Goal: Task Accomplishment & Management: Complete application form

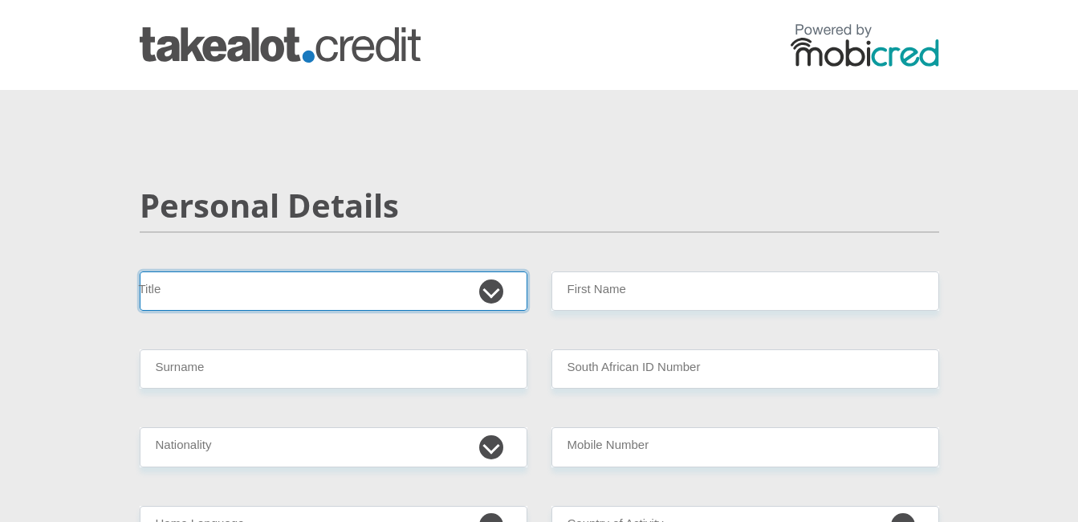
click at [494, 287] on select "Mr Ms Mrs Dr [PERSON_NAME]" at bounding box center [334, 290] width 388 height 39
select select "Mr"
click at [140, 271] on select "Mr Ms Mrs Dr [PERSON_NAME]" at bounding box center [334, 290] width 388 height 39
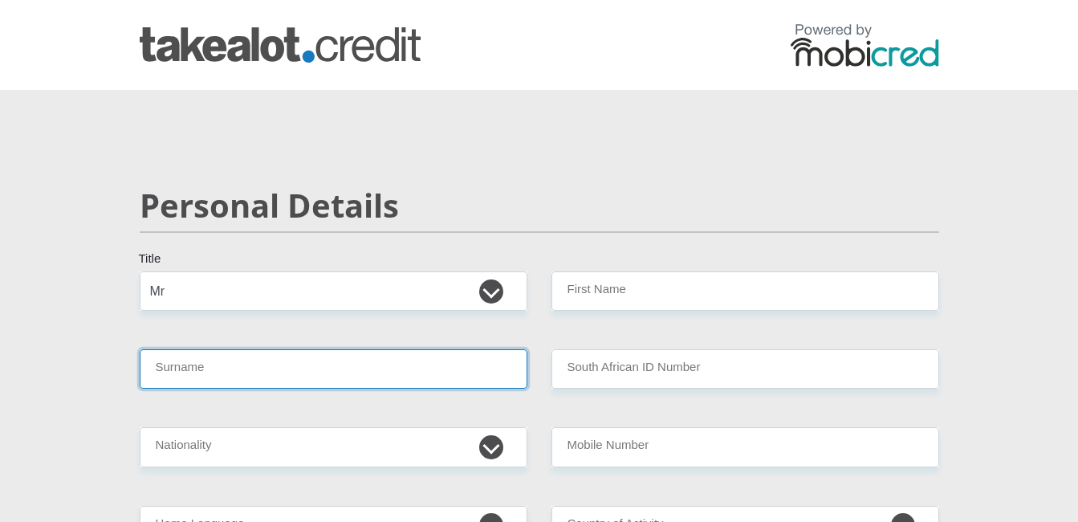
click at [324, 372] on input "Surname" at bounding box center [334, 368] width 388 height 39
type input "[PERSON_NAME]"
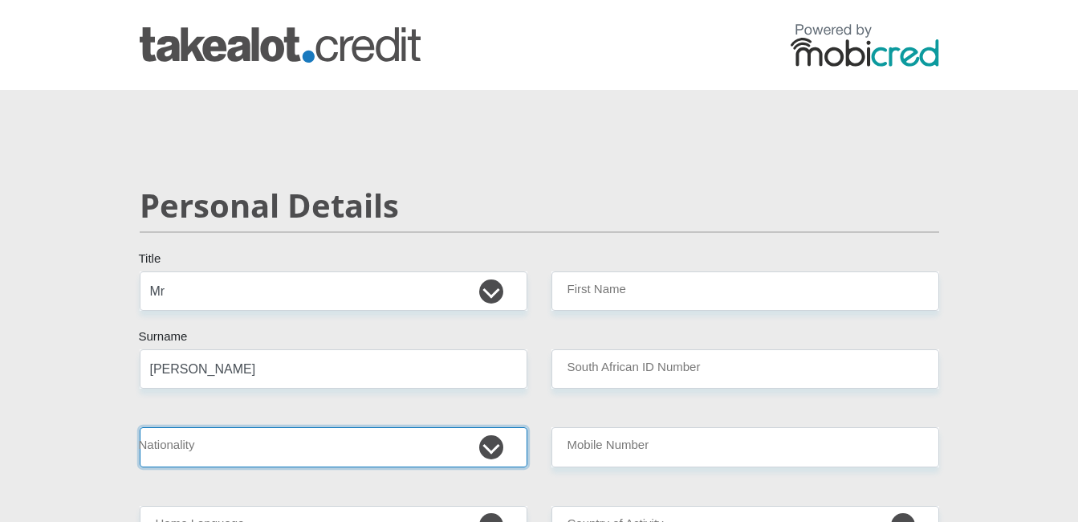
click at [489, 449] on select "[GEOGRAPHIC_DATA] [GEOGRAPHIC_DATA] [GEOGRAPHIC_DATA] [GEOGRAPHIC_DATA] [GEOGRA…" at bounding box center [334, 446] width 388 height 39
click at [140, 427] on select "[GEOGRAPHIC_DATA] [GEOGRAPHIC_DATA] [GEOGRAPHIC_DATA] [GEOGRAPHIC_DATA] [GEOGRA…" at bounding box center [334, 446] width 388 height 39
select select "ZAF"
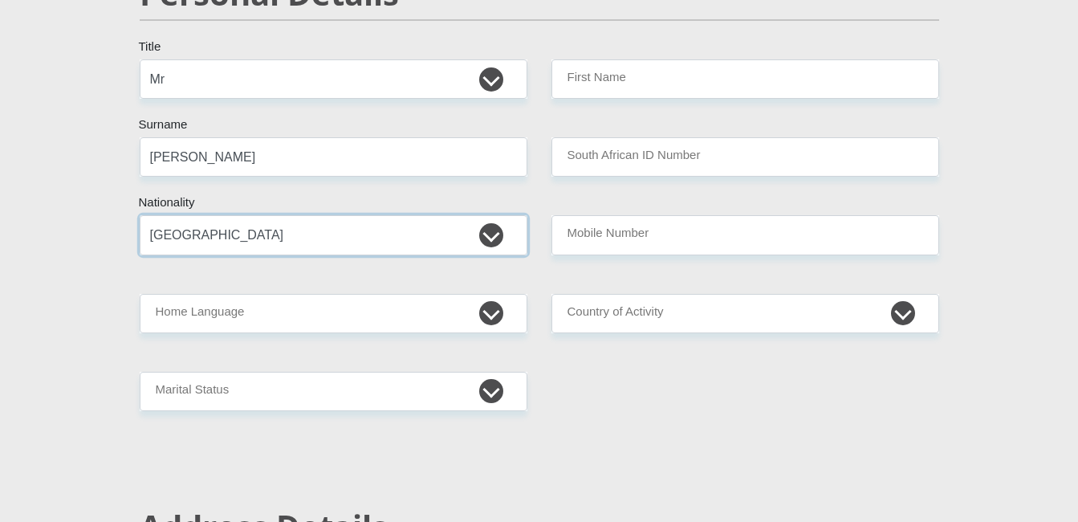
scroll to position [225, 0]
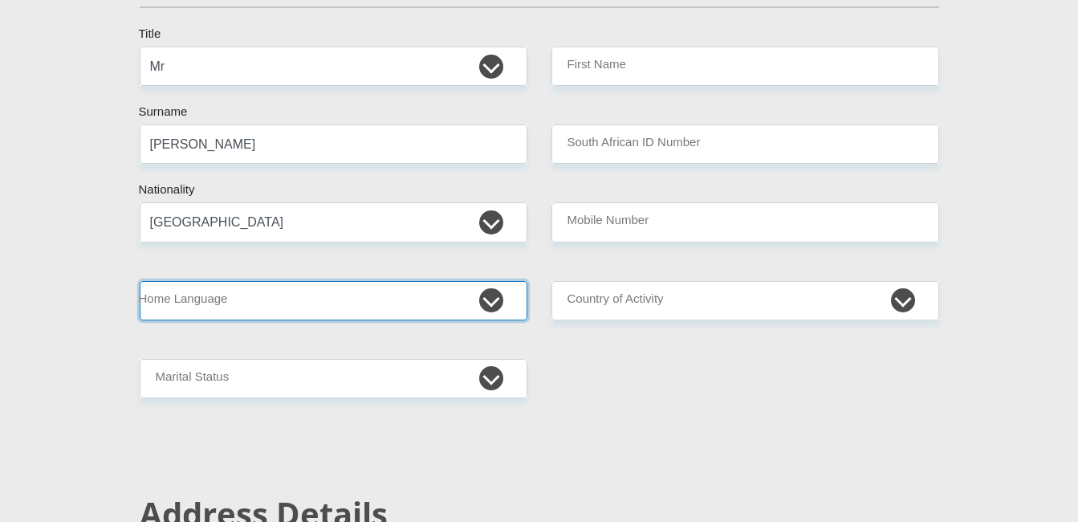
click at [492, 296] on select "Afrikaans English Sepedi South Ndebele Southern Sotho Swati Tsonga Tswana Venda…" at bounding box center [334, 300] width 388 height 39
select select "afr"
click at [140, 281] on select "Afrikaans English Sepedi South Ndebele Southern Sotho Swati Tsonga Tswana Venda…" at bounding box center [334, 300] width 388 height 39
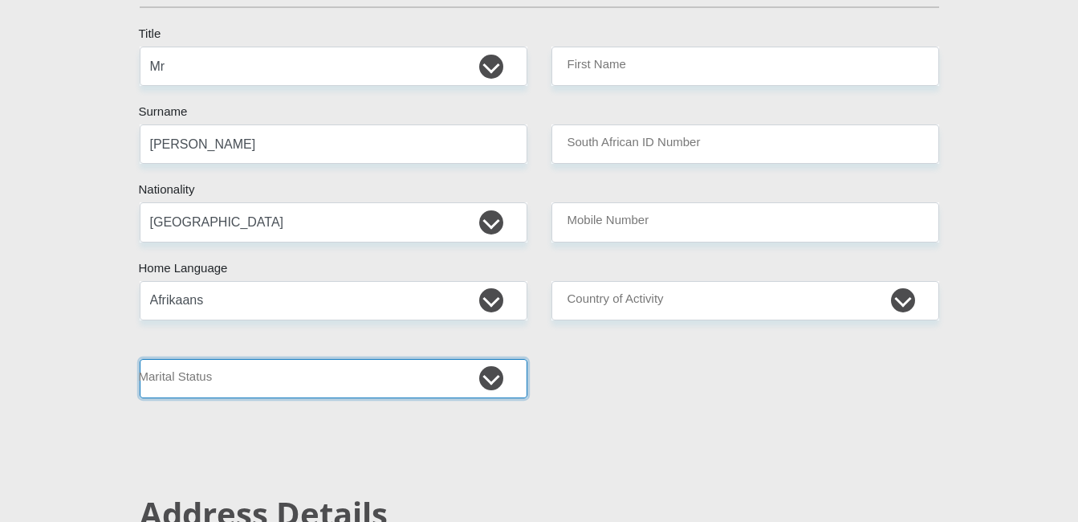
click at [495, 376] on select "Married ANC Single Divorced Widowed Married COP or Customary Law" at bounding box center [334, 378] width 388 height 39
select select "2"
click at [140, 359] on select "Married ANC Single Divorced Widowed Married COP or Customary Law" at bounding box center [334, 378] width 388 height 39
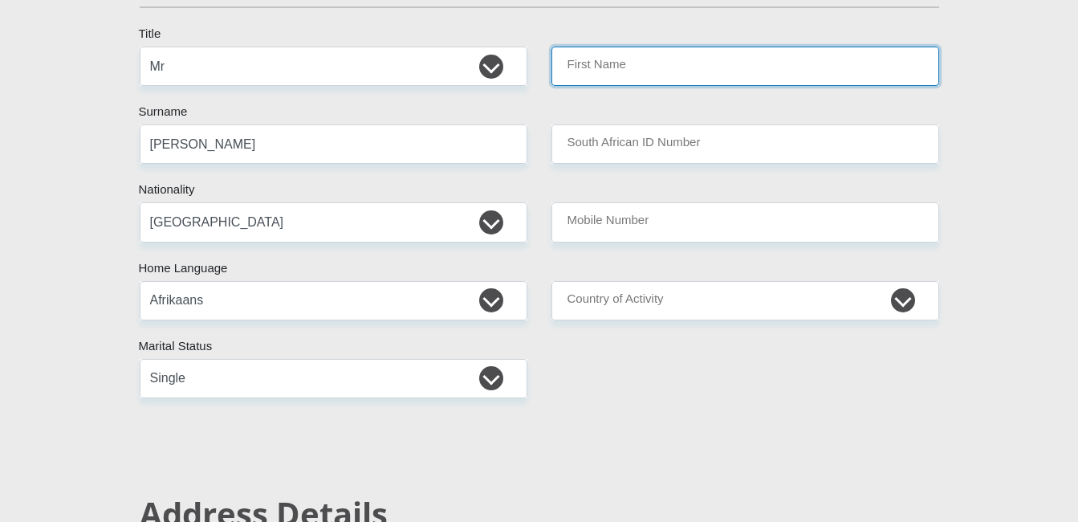
click at [807, 62] on input "First Name" at bounding box center [745, 66] width 388 height 39
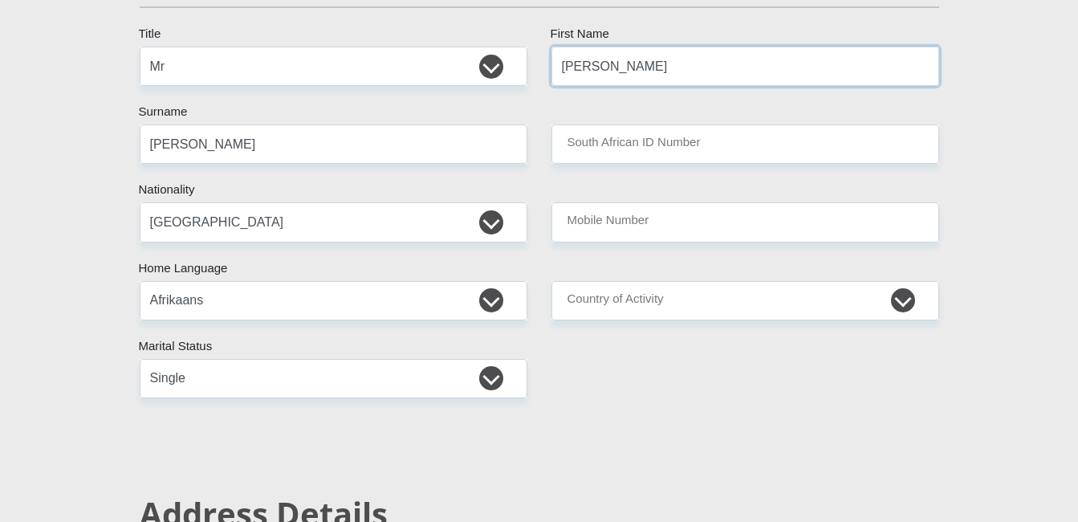
type input "[PERSON_NAME]"
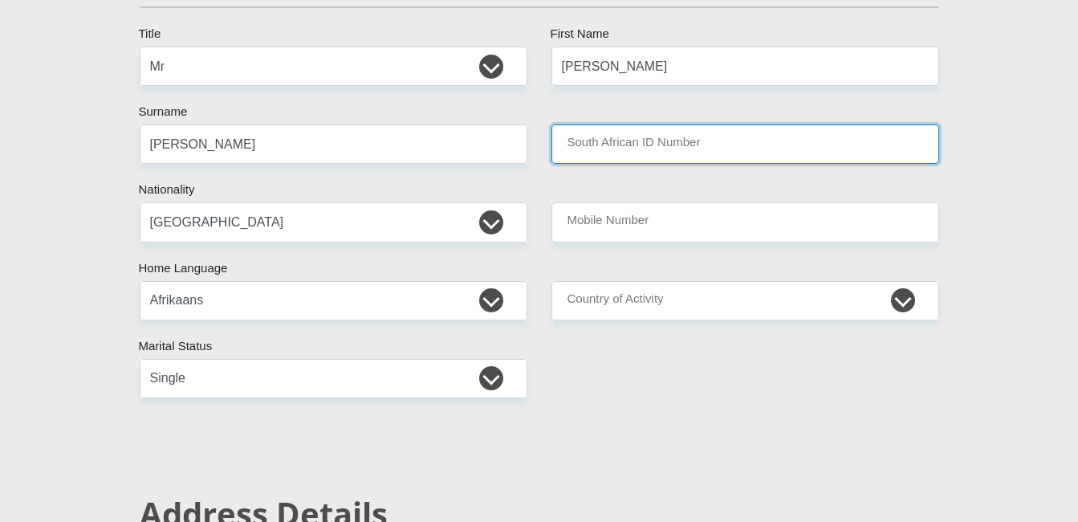
click at [875, 152] on input "South African ID Number" at bounding box center [745, 143] width 388 height 39
type input "9505035248086"
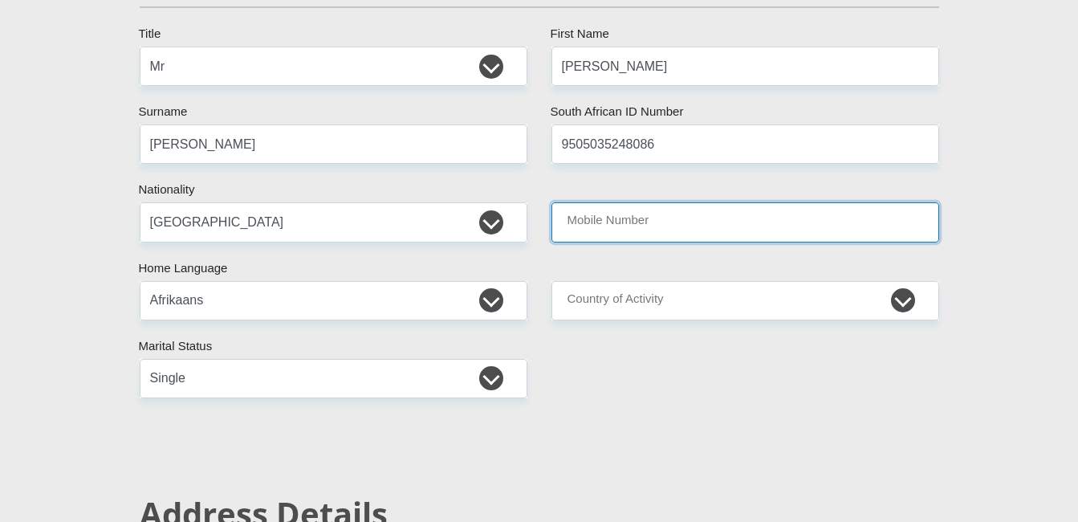
type input "0603354903"
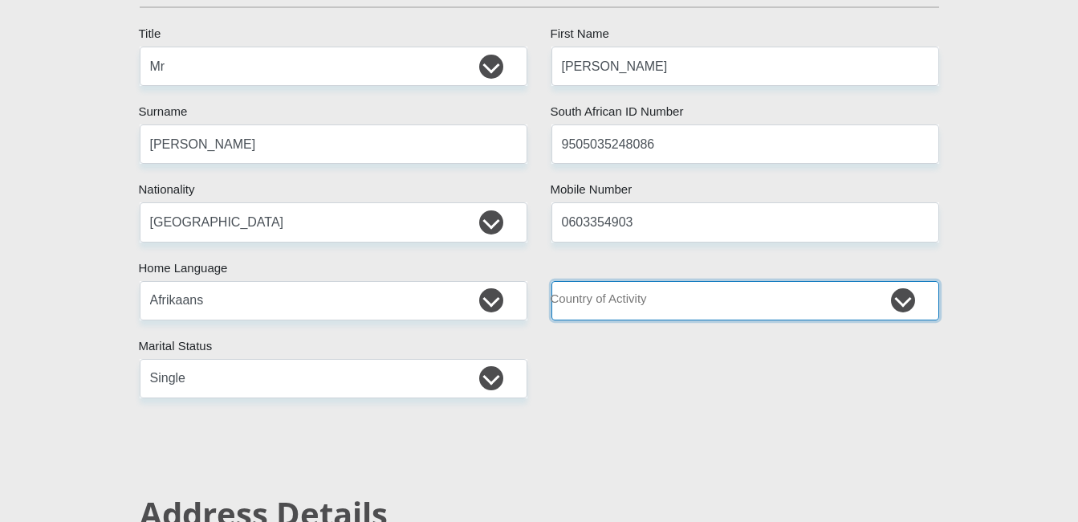
click at [895, 296] on select "[GEOGRAPHIC_DATA] [GEOGRAPHIC_DATA] [GEOGRAPHIC_DATA] [GEOGRAPHIC_DATA] [GEOGRA…" at bounding box center [745, 300] width 388 height 39
select select "ZAF"
click at [551, 281] on select "[GEOGRAPHIC_DATA] [GEOGRAPHIC_DATA] [GEOGRAPHIC_DATA] [GEOGRAPHIC_DATA] [GEOGRA…" at bounding box center [745, 300] width 388 height 39
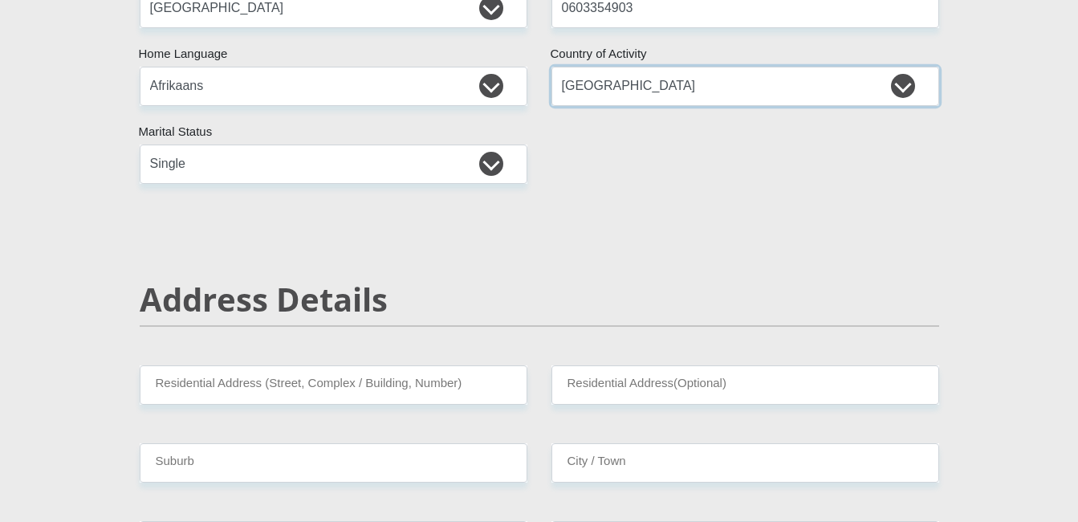
scroll to position [611, 0]
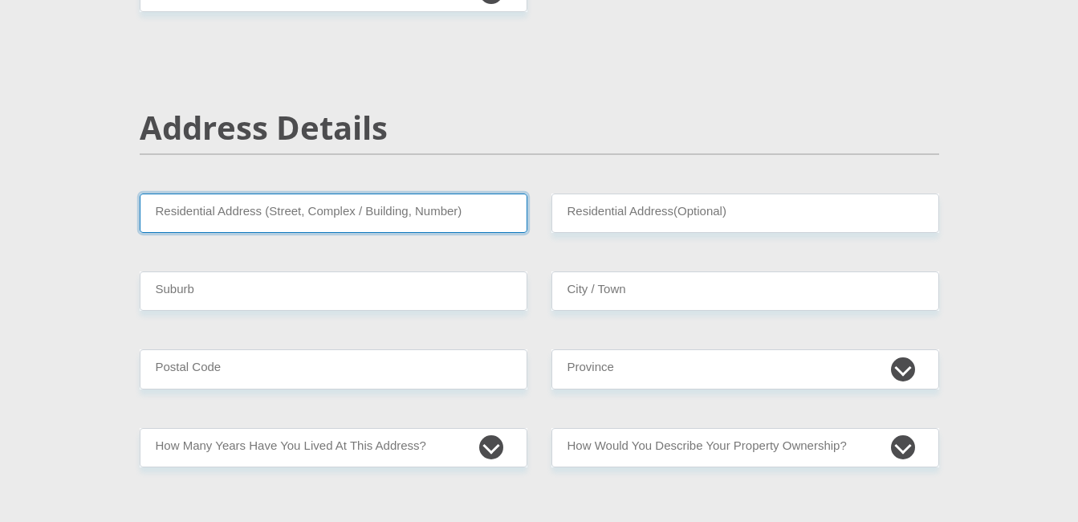
click at [200, 218] on input "Residential Address (Street, Complex / Building, Number)" at bounding box center [334, 212] width 388 height 39
type input "118 Buitekant Sreet"
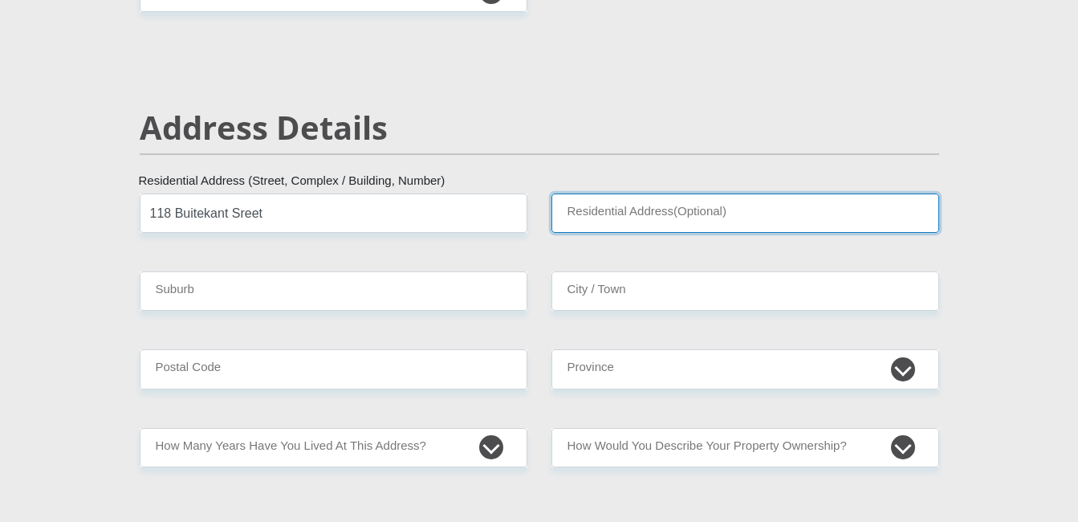
type input "Prince [PERSON_NAME]"
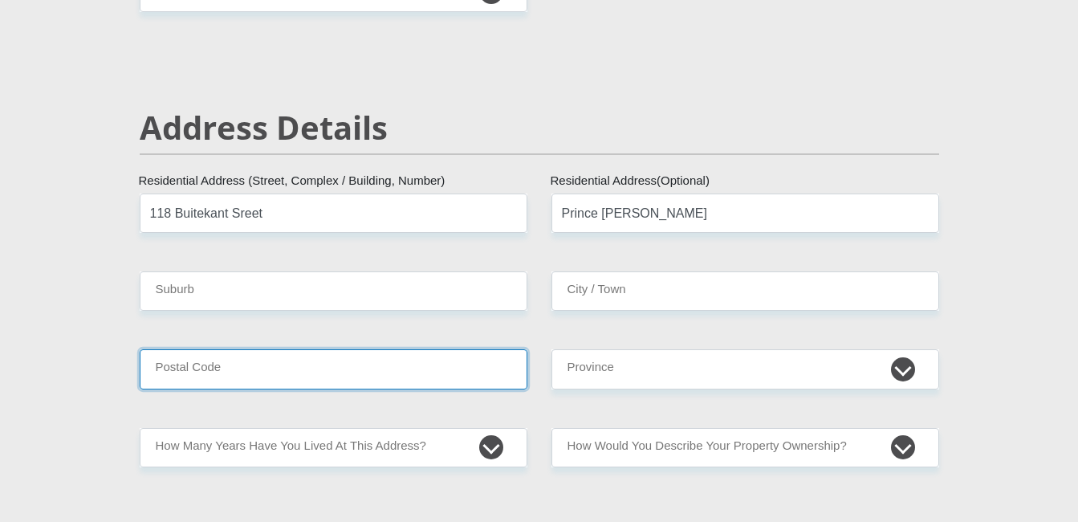
type input "6930"
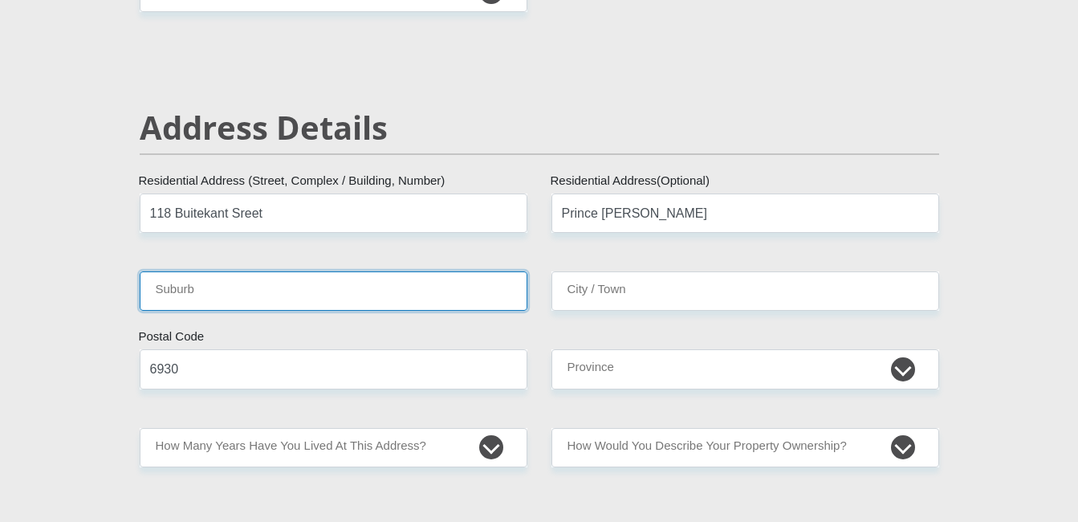
click at [258, 292] on input "Suburb" at bounding box center [334, 290] width 388 height 39
type input "n"
type input "[GEOGRAPHIC_DATA]"
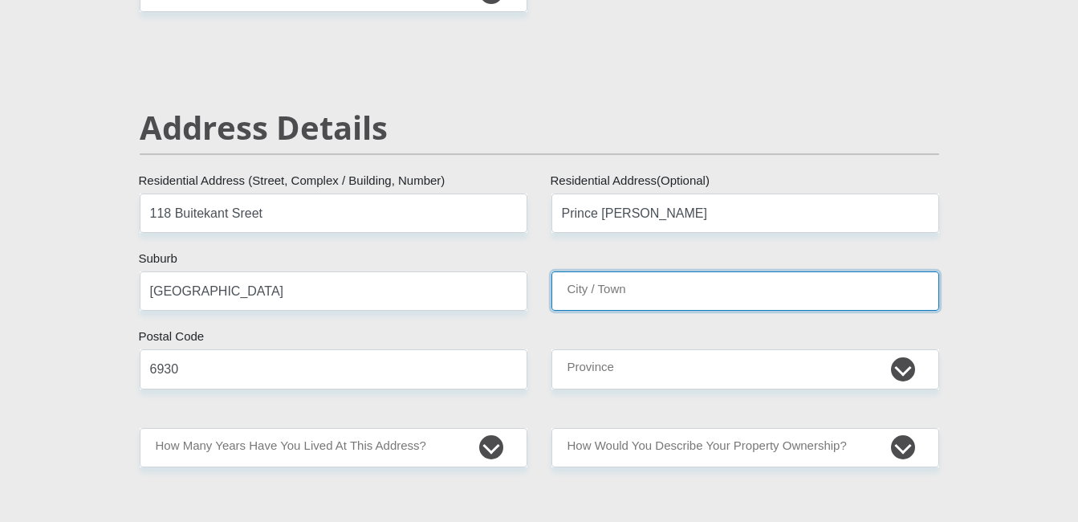
click at [750, 295] on input "City / Town" at bounding box center [745, 290] width 388 height 39
type input "PRINCE [PERSON_NAME]"
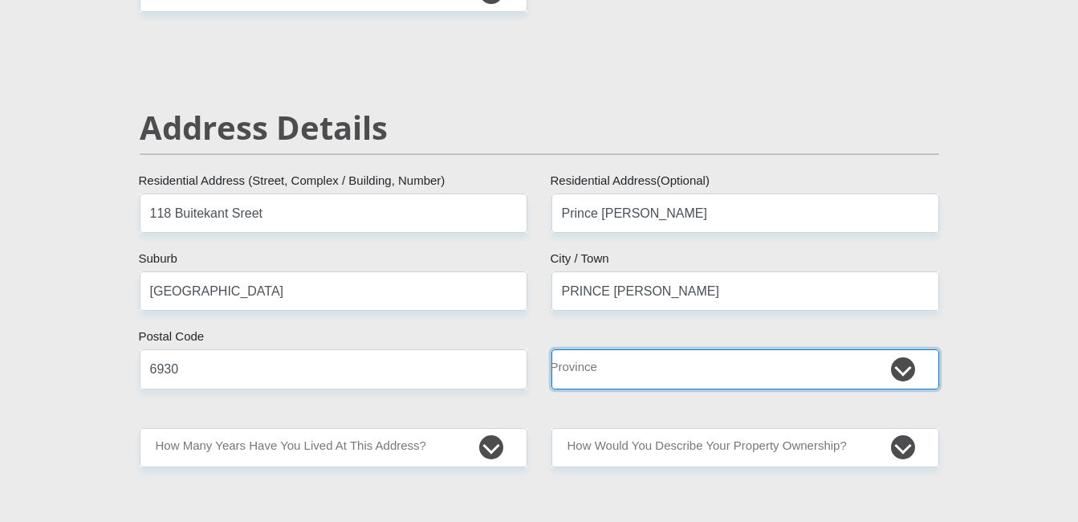
click at [902, 372] on select "Eastern Cape Free State [GEOGRAPHIC_DATA] [GEOGRAPHIC_DATA][DATE] [GEOGRAPHIC_D…" at bounding box center [745, 368] width 388 height 39
select select "Western Cape"
click at [551, 349] on select "Eastern Cape Free State [GEOGRAPHIC_DATA] [GEOGRAPHIC_DATA][DATE] [GEOGRAPHIC_D…" at bounding box center [745, 368] width 388 height 39
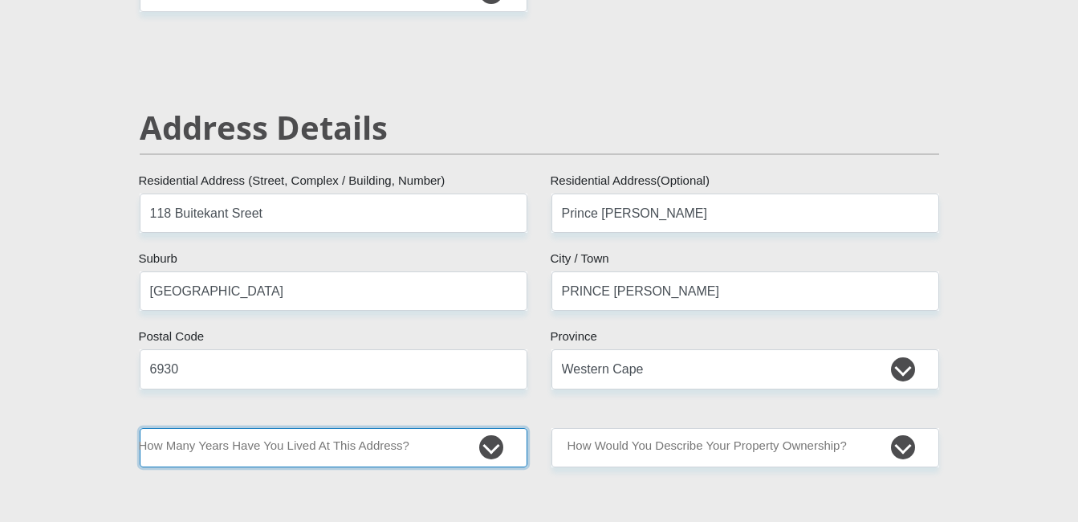
click at [498, 448] on select "less than 1 year 1-3 years 3-5 years 5+ years" at bounding box center [334, 447] width 388 height 39
select select "4"
click at [140, 428] on select "less than 1 year 1-3 years 3-5 years 5+ years" at bounding box center [334, 447] width 388 height 39
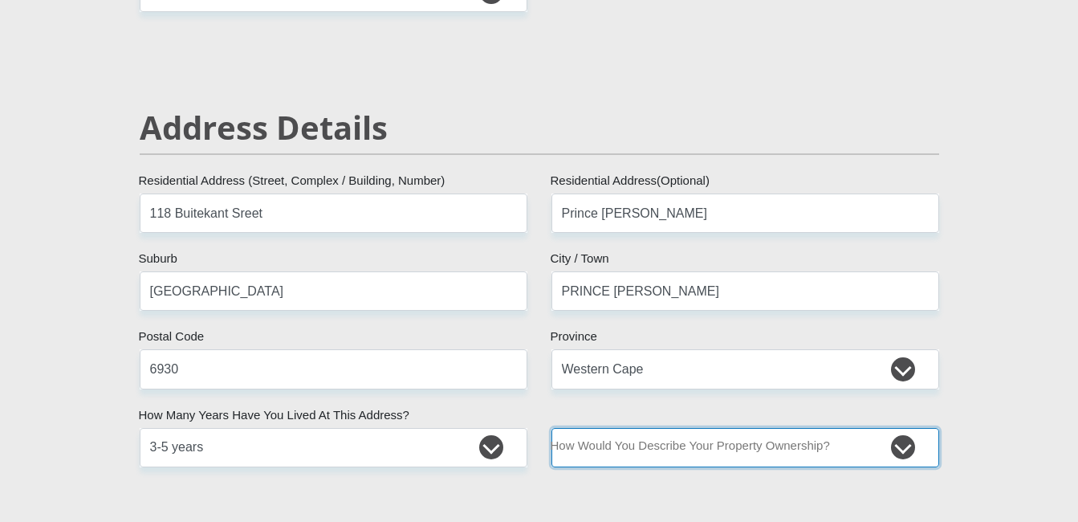
click at [905, 449] on select "Owned Rented Family Owned Company Dwelling" at bounding box center [745, 447] width 388 height 39
select select "parents"
click at [551, 428] on select "Owned Rented Family Owned Company Dwelling" at bounding box center [745, 447] width 388 height 39
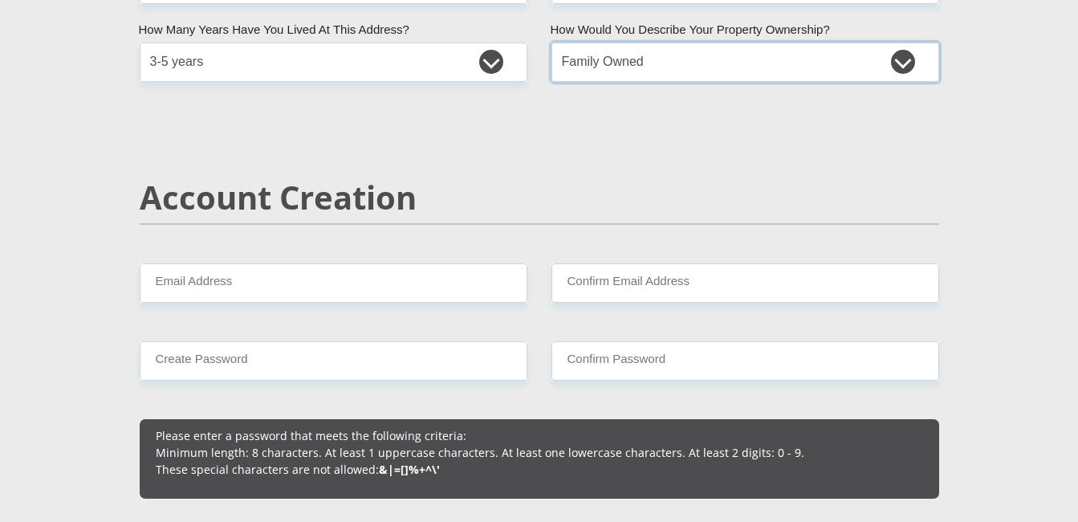
scroll to position [1028, 0]
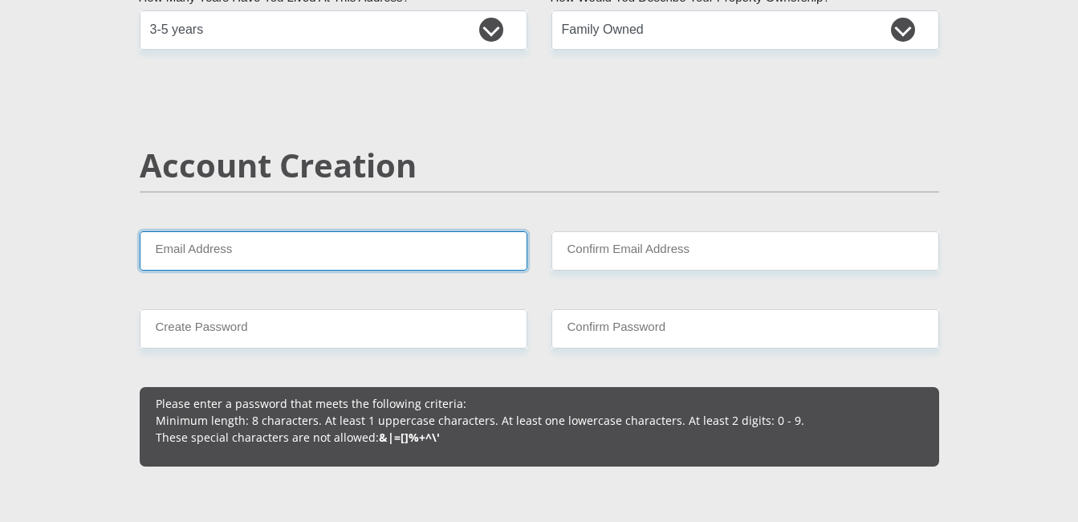
click at [401, 261] on input "Email Address" at bounding box center [334, 250] width 388 height 39
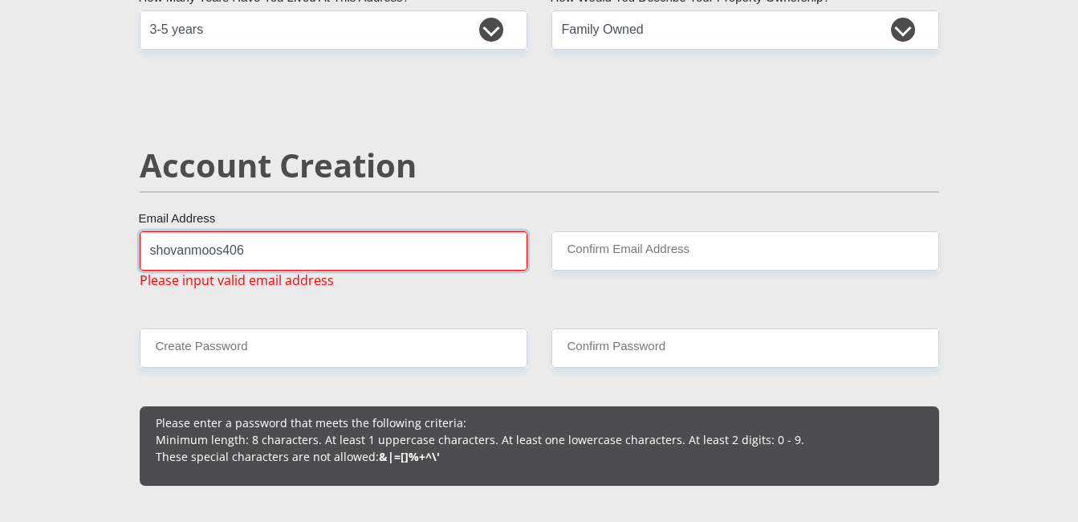
type input "[EMAIL_ADDRESS][DOMAIN_NAME]"
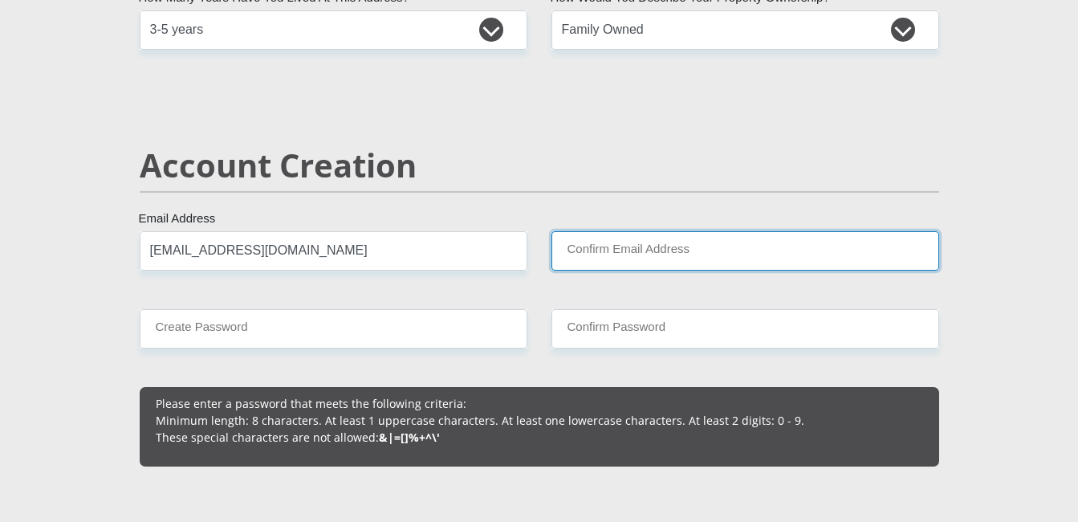
click at [592, 254] on input "Confirm Email Address" at bounding box center [745, 250] width 388 height 39
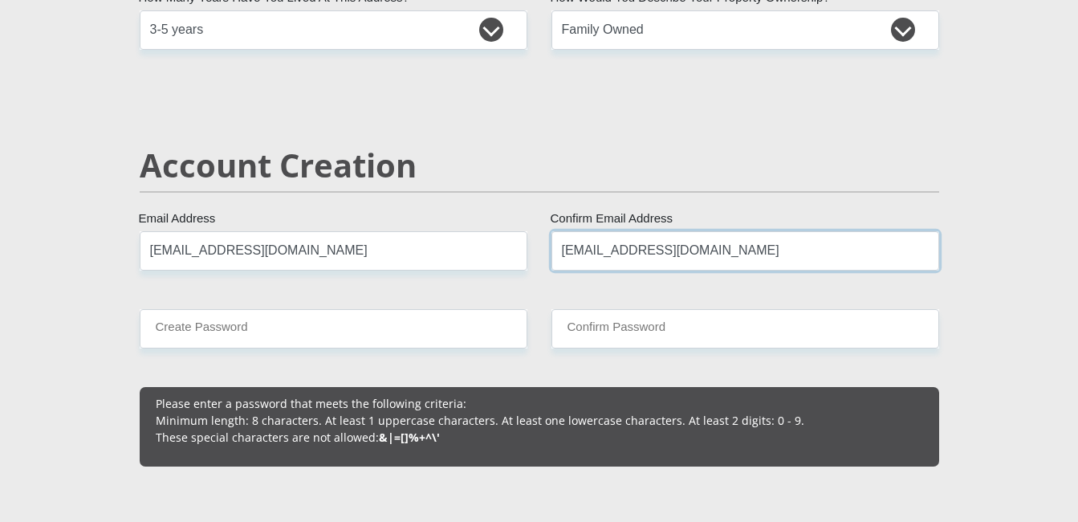
type input "[EMAIL_ADDRESS][DOMAIN_NAME]"
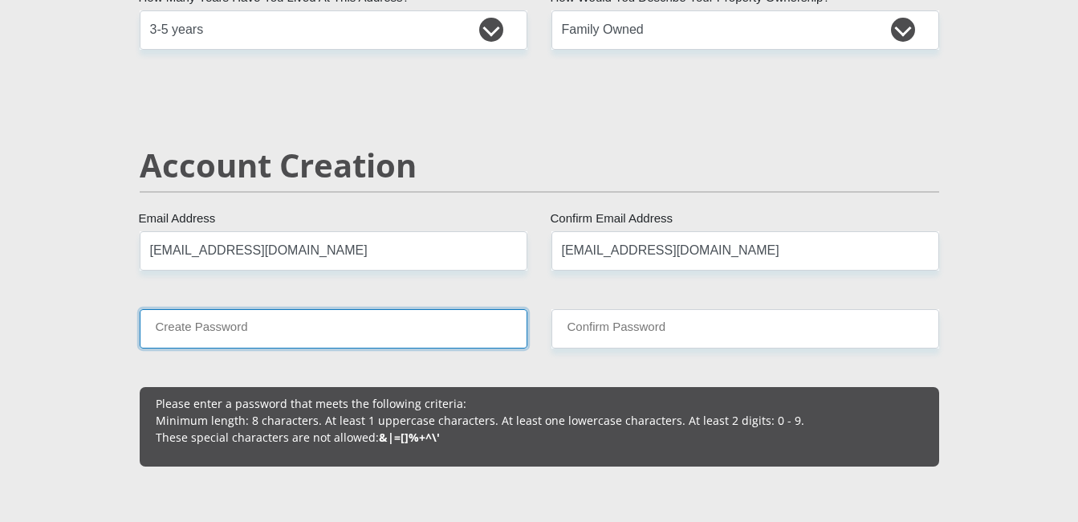
click at [378, 334] on input "Create Password" at bounding box center [334, 328] width 388 height 39
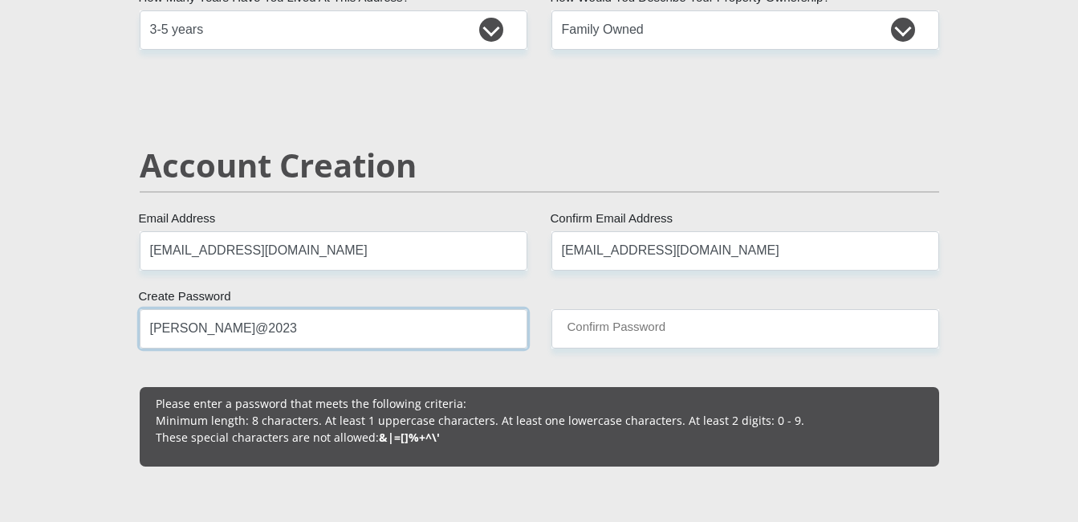
type input "[PERSON_NAME]@2023"
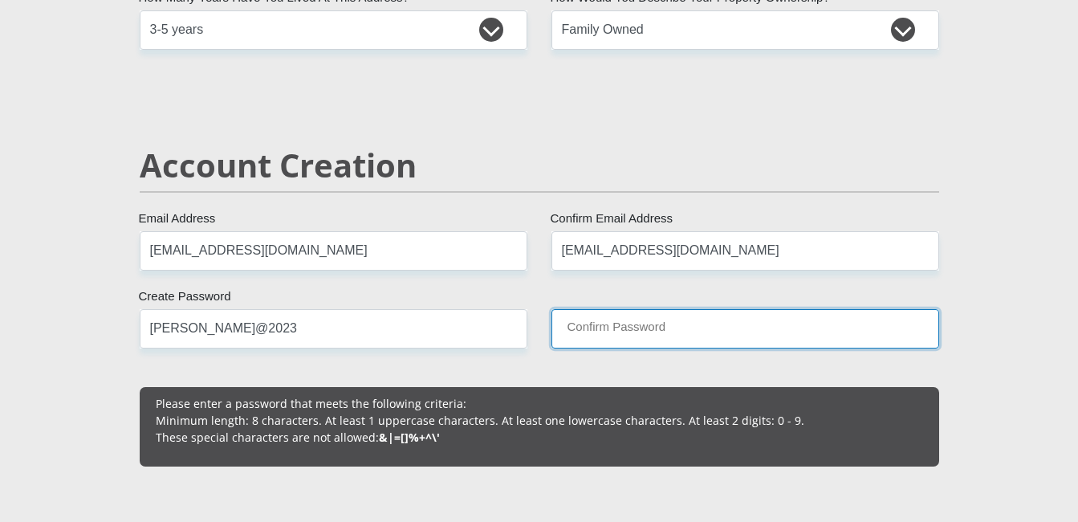
click at [696, 327] on input "Confirm Password" at bounding box center [745, 328] width 388 height 39
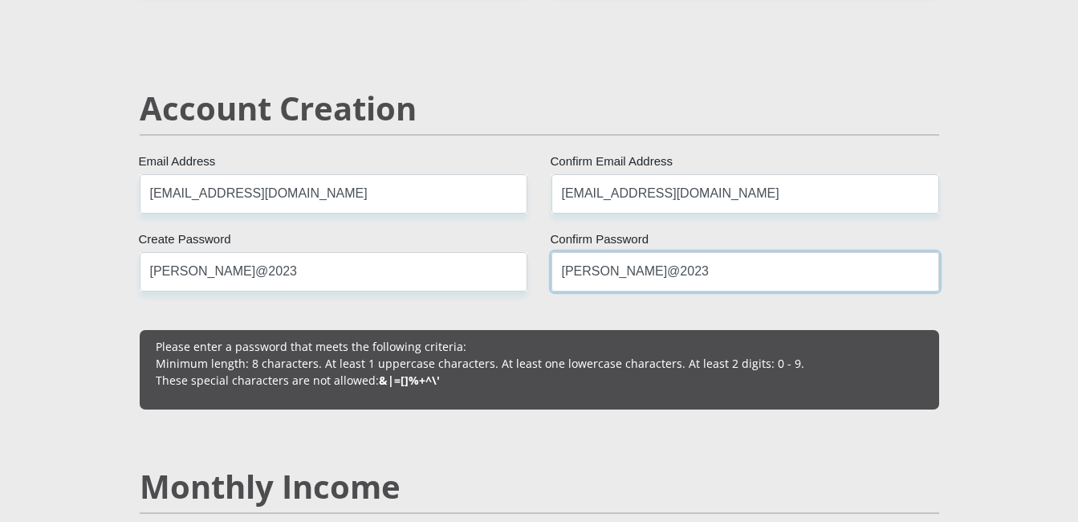
scroll to position [1124, 0]
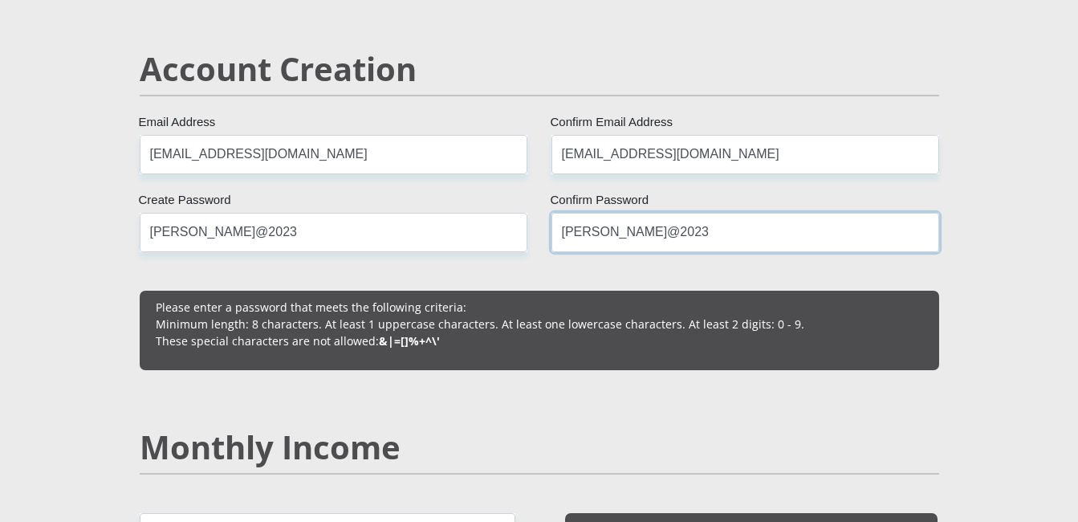
click at [579, 232] on input "[PERSON_NAME]@2023" at bounding box center [745, 232] width 388 height 39
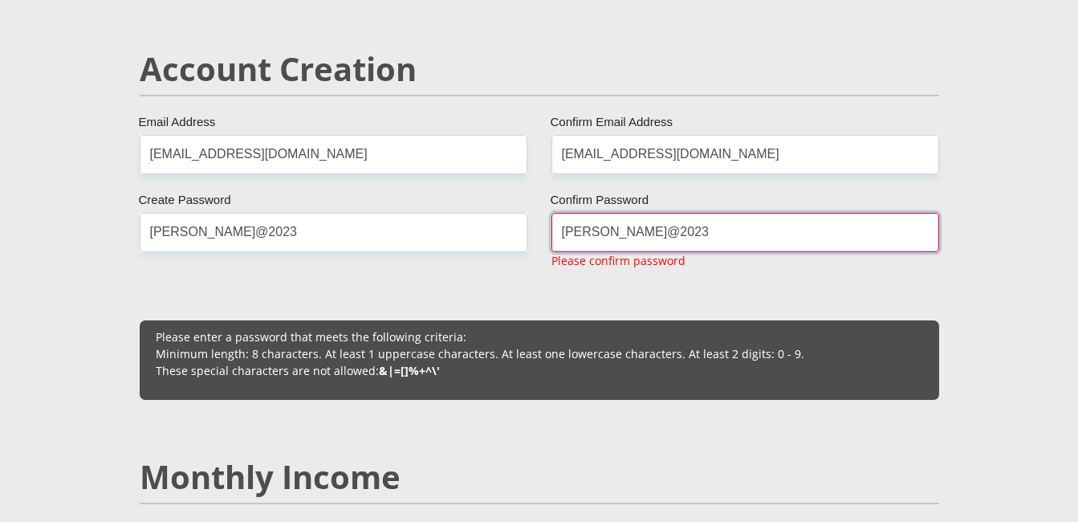
type input "[PERSON_NAME]@2023"
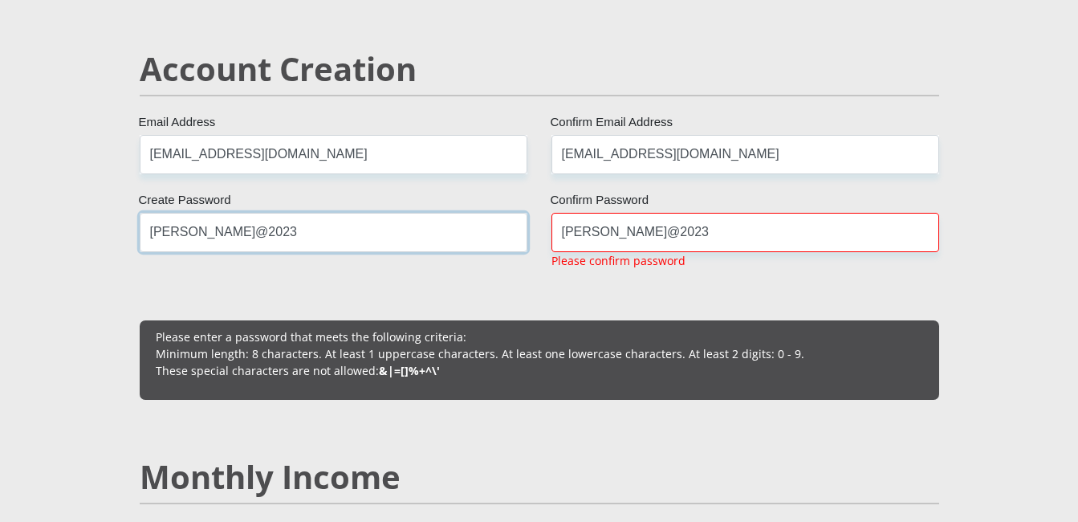
click at [165, 230] on input "[PERSON_NAME]@2023" at bounding box center [334, 232] width 388 height 39
type input "[PERSON_NAME]@2023"
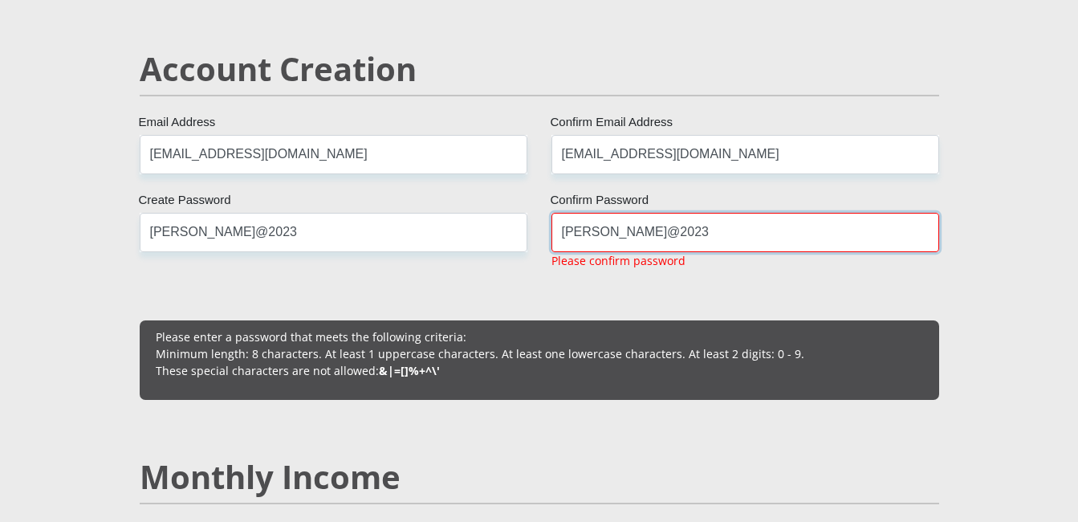
click at [708, 228] on input "[PERSON_NAME]@2023" at bounding box center [745, 232] width 388 height 39
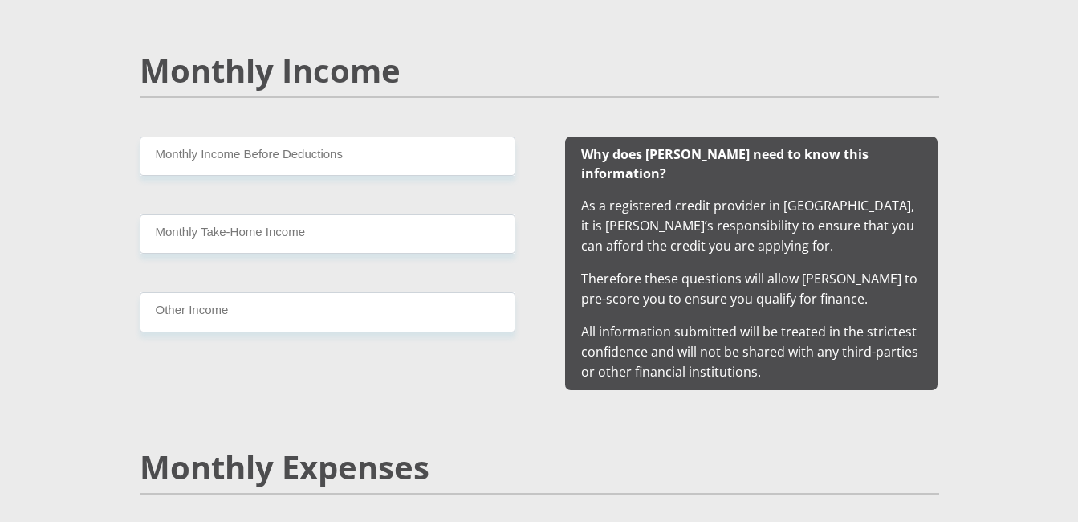
scroll to position [1542, 0]
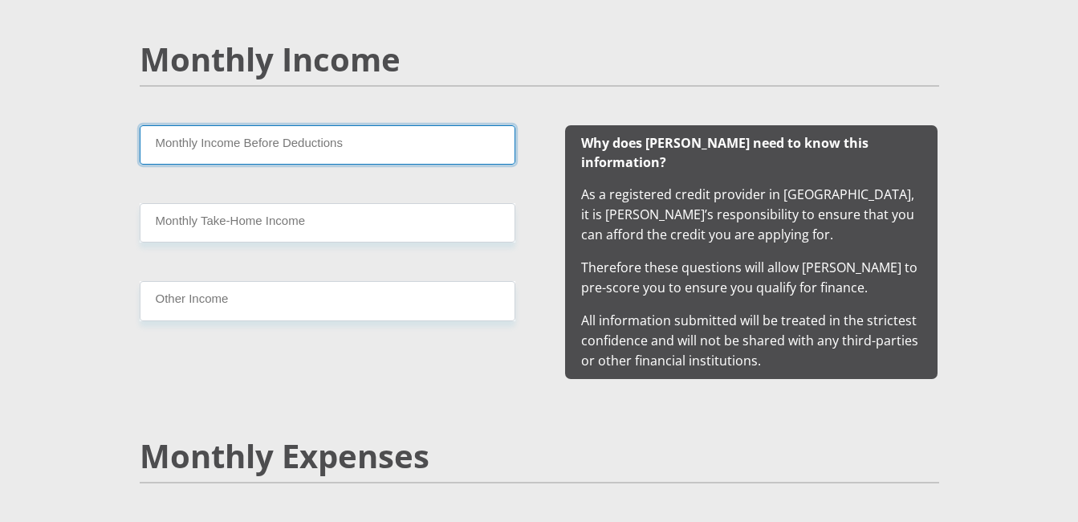
click at [395, 151] on input "Monthly Income Before Deductions" at bounding box center [328, 144] width 376 height 39
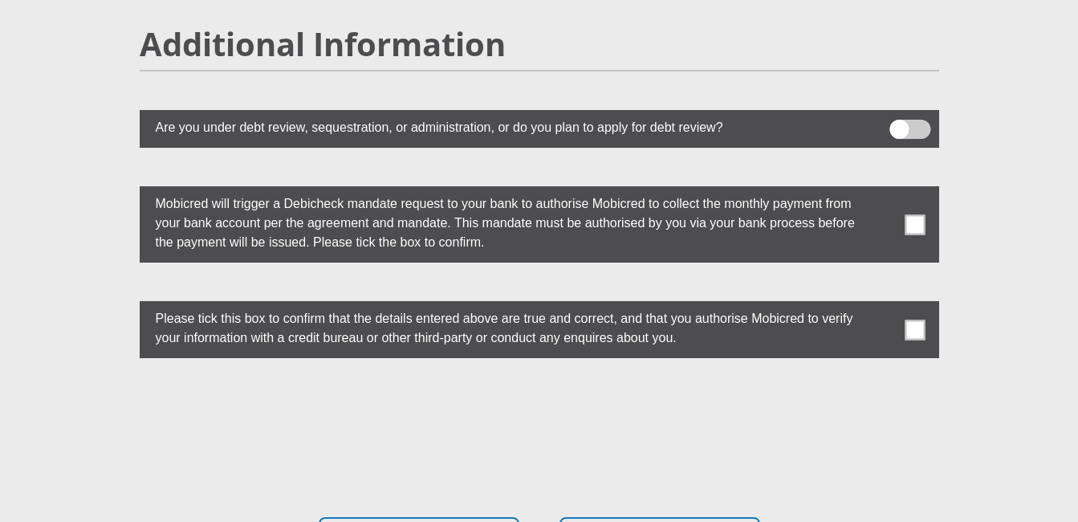
scroll to position [4452, 0]
